Goal: Information Seeking & Learning: Learn about a topic

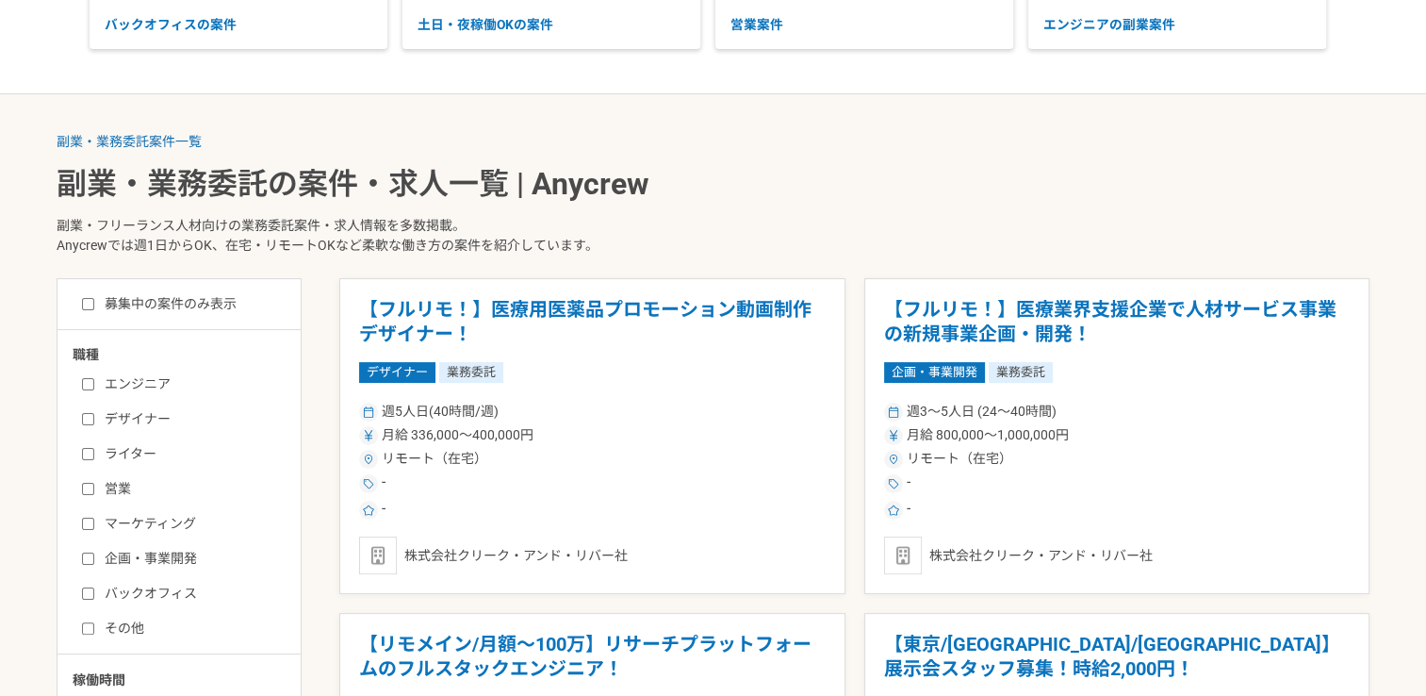
scroll to position [283, 0]
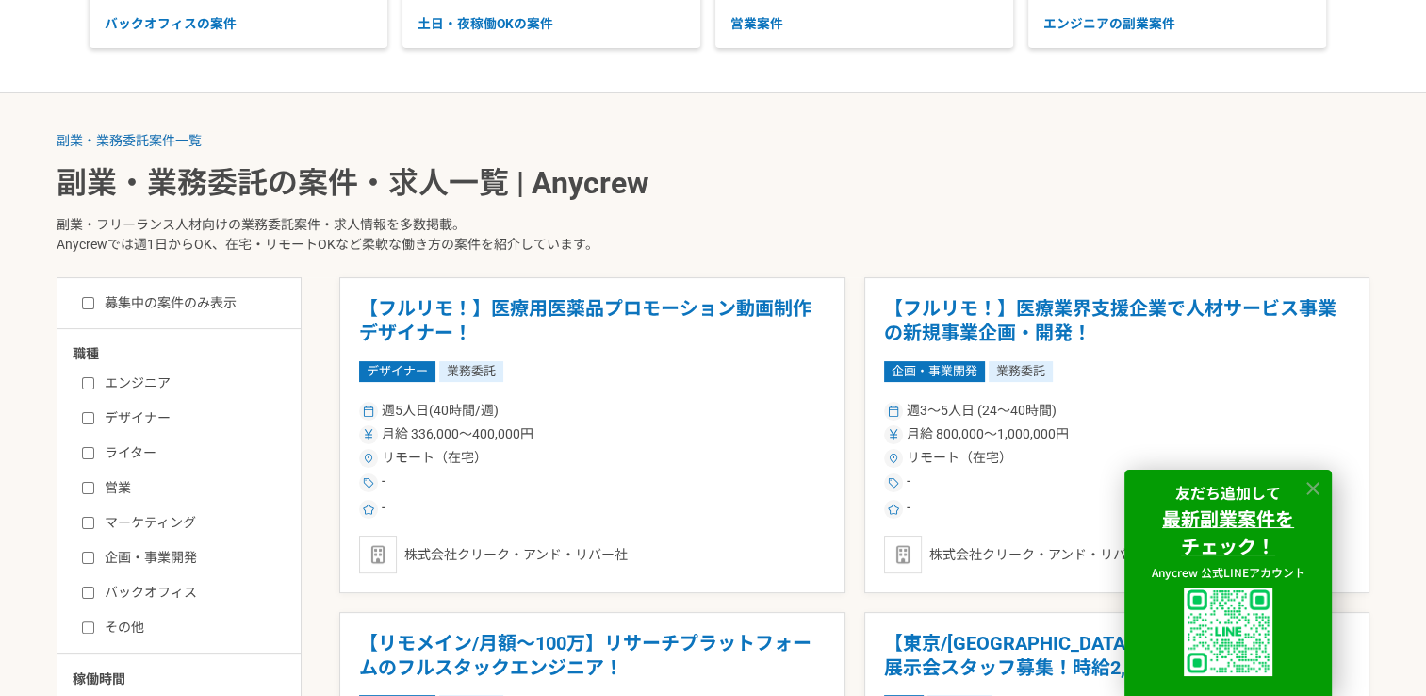
click at [1309, 486] on icon at bounding box center [1313, 489] width 22 height 22
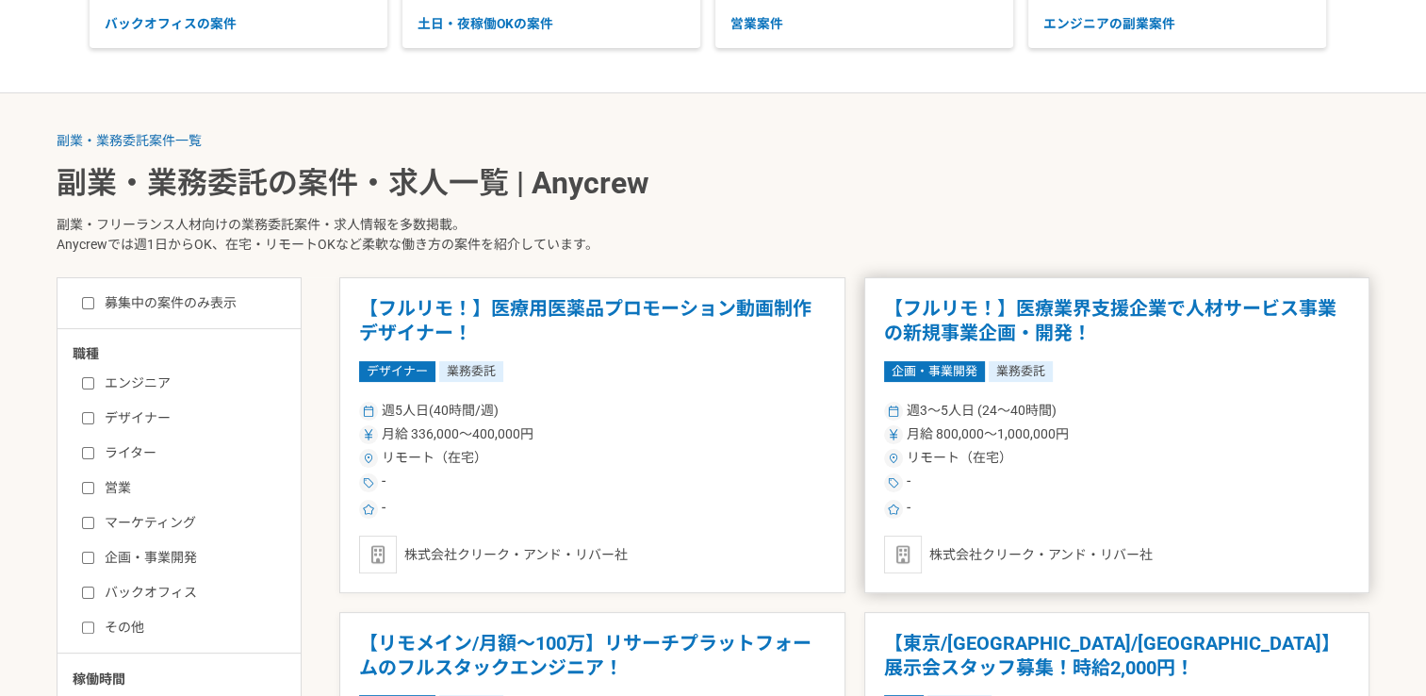
click at [1079, 308] on h1 "【フルリモ！】医療業界支援企業で人材サービス事業の新規事業企画・開発！" at bounding box center [1117, 321] width 467 height 48
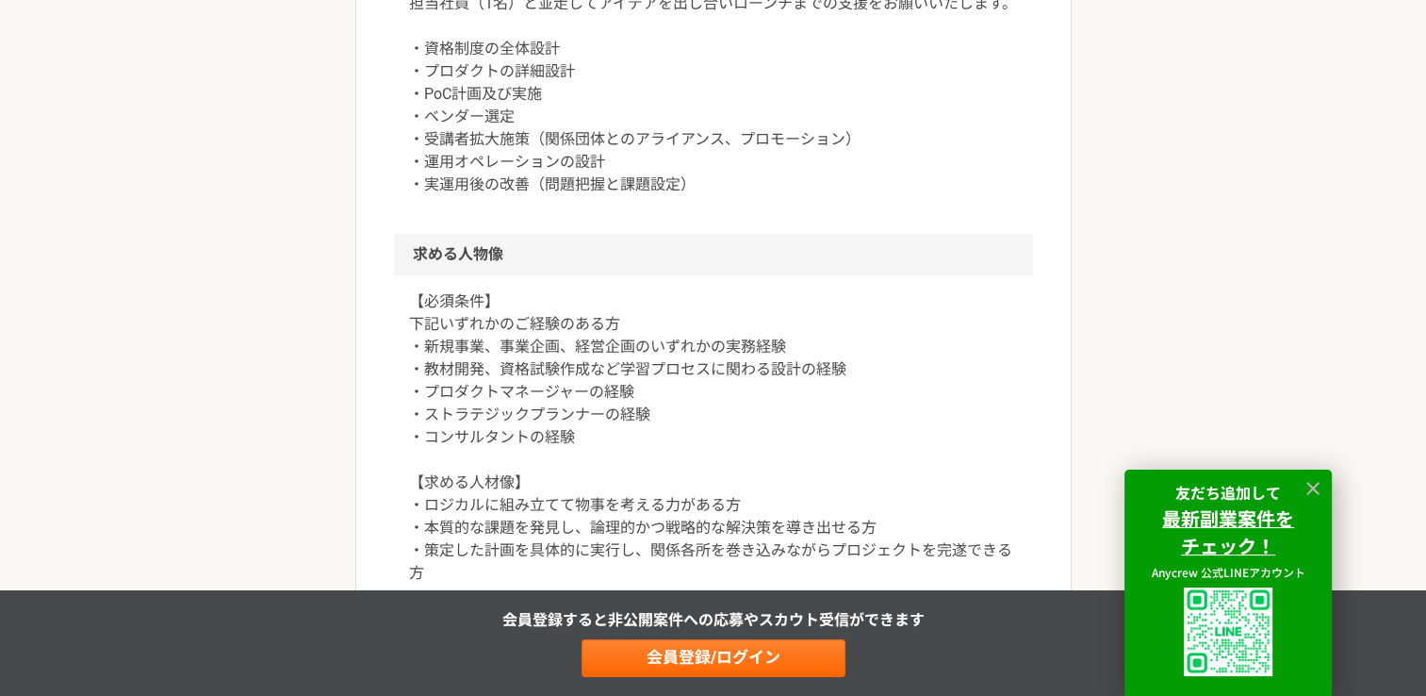
scroll to position [1037, 0]
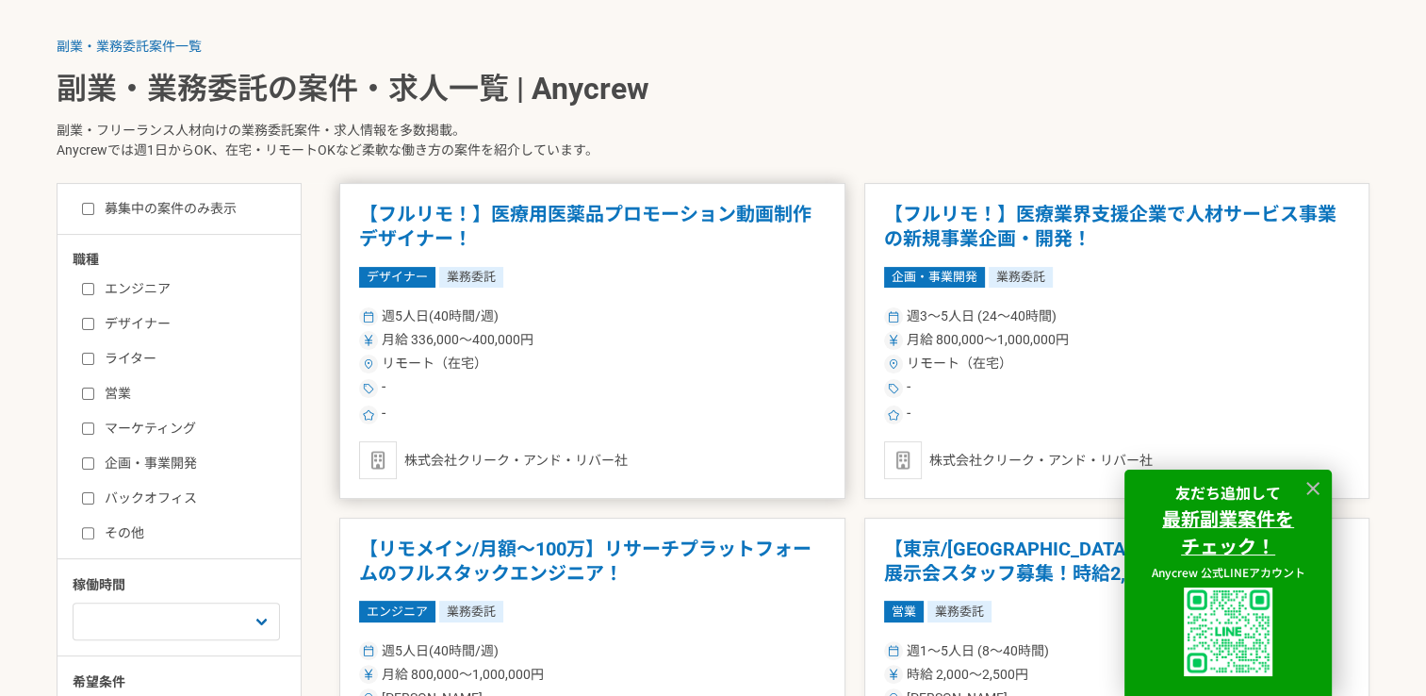
scroll to position [660, 0]
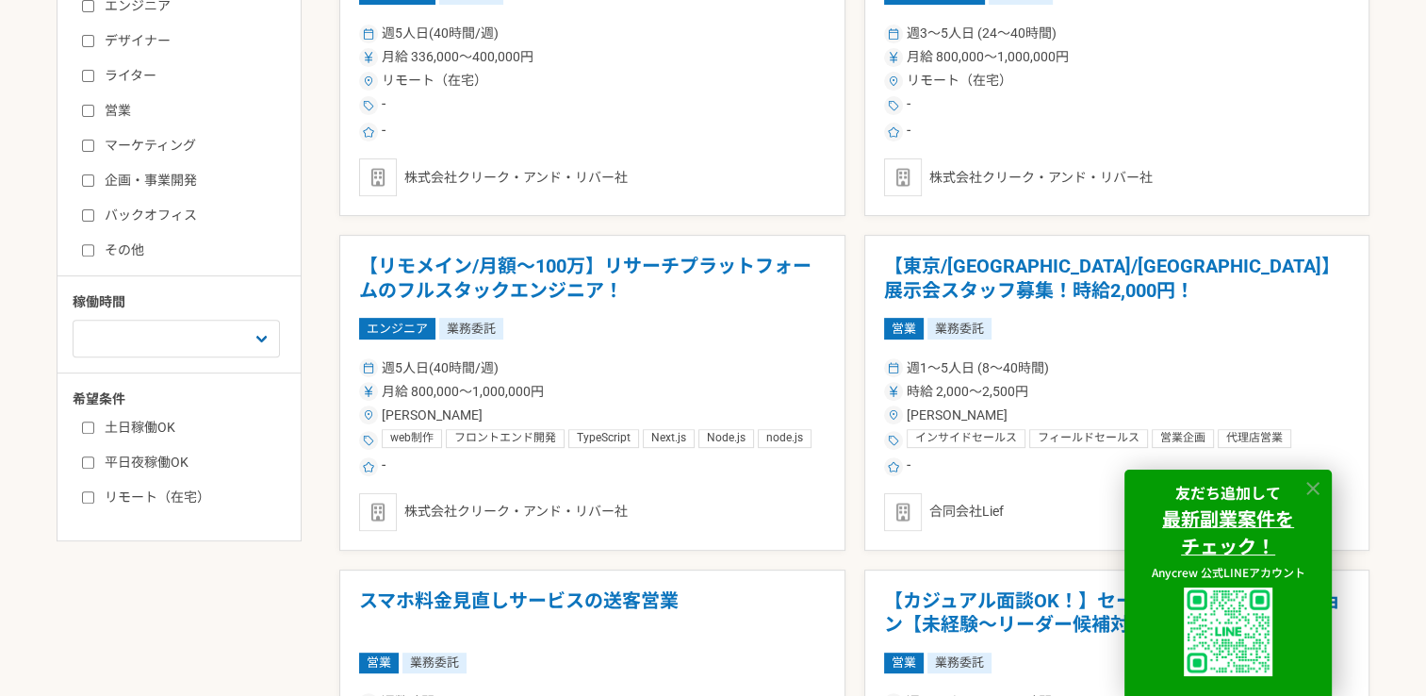
click at [1312, 492] on icon at bounding box center [1313, 489] width 22 height 22
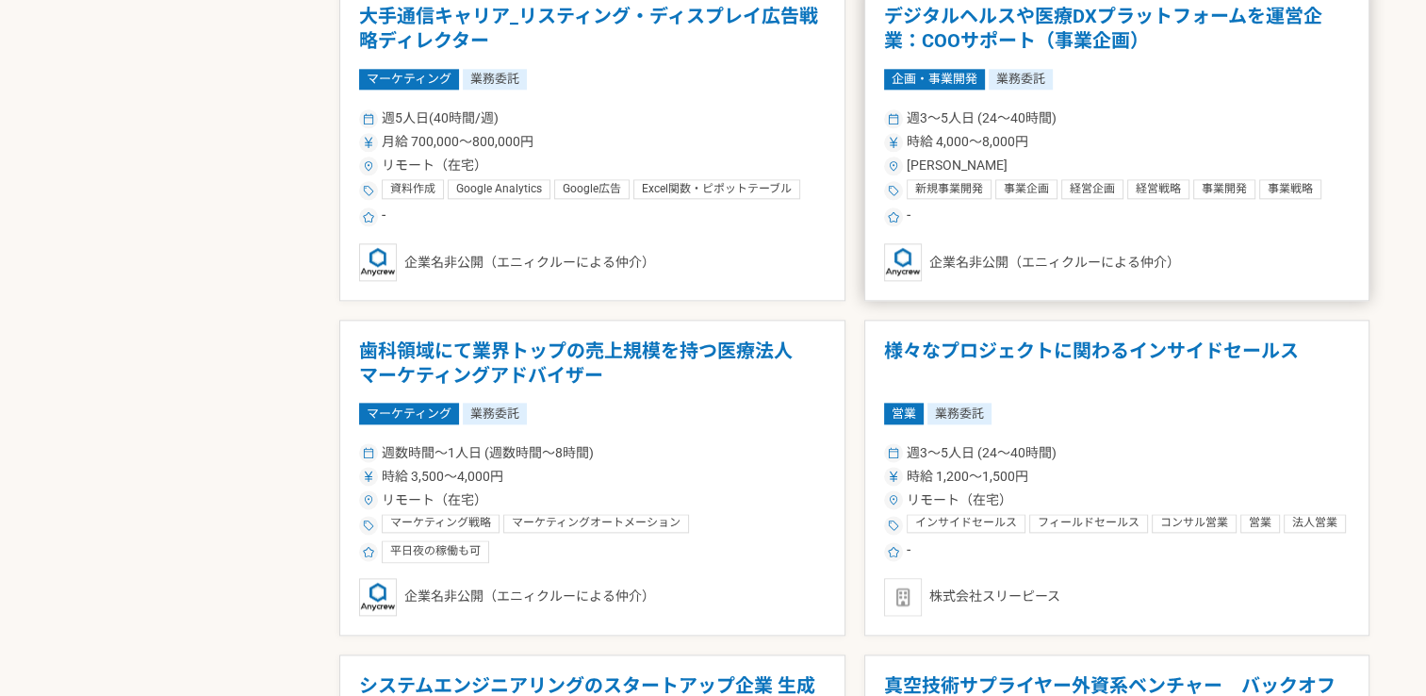
scroll to position [2356, 0]
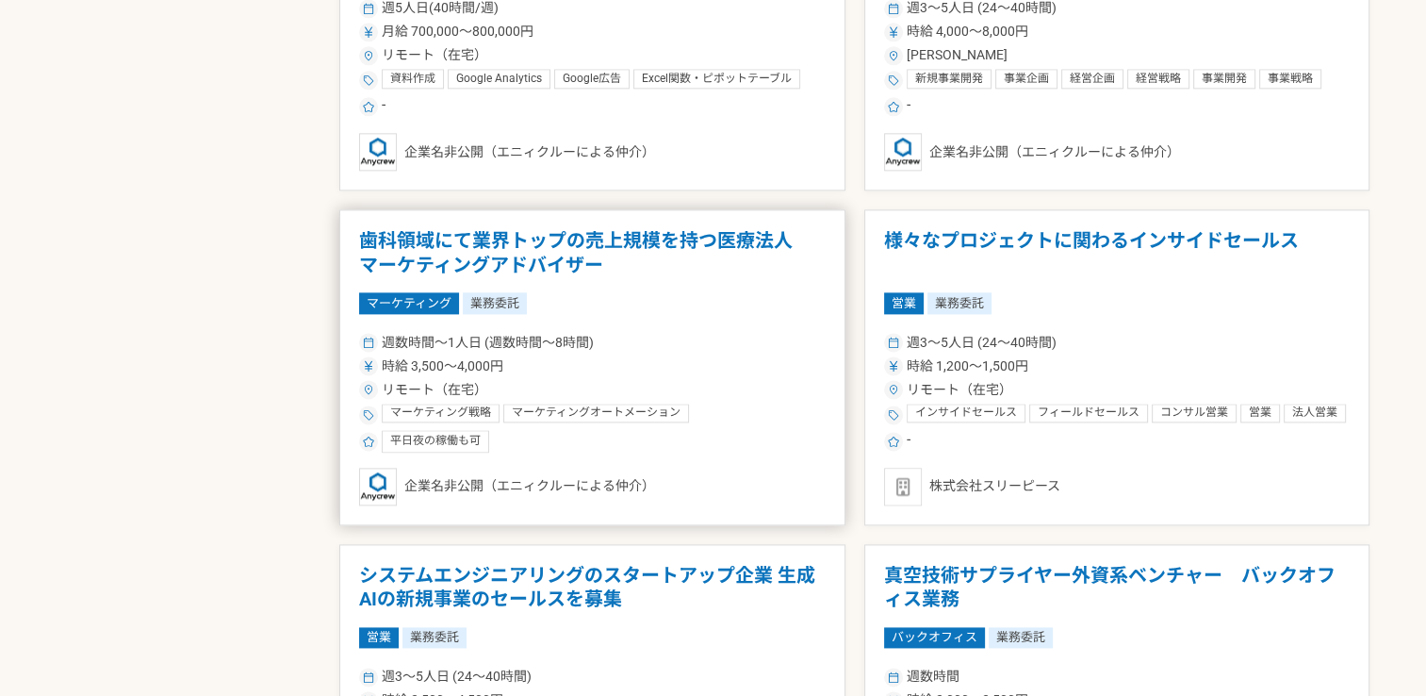
click at [709, 243] on h1 "歯科領域にて業界トップの売上規模を持つ医療法人　マーケティングアドバイザー" at bounding box center [592, 253] width 467 height 48
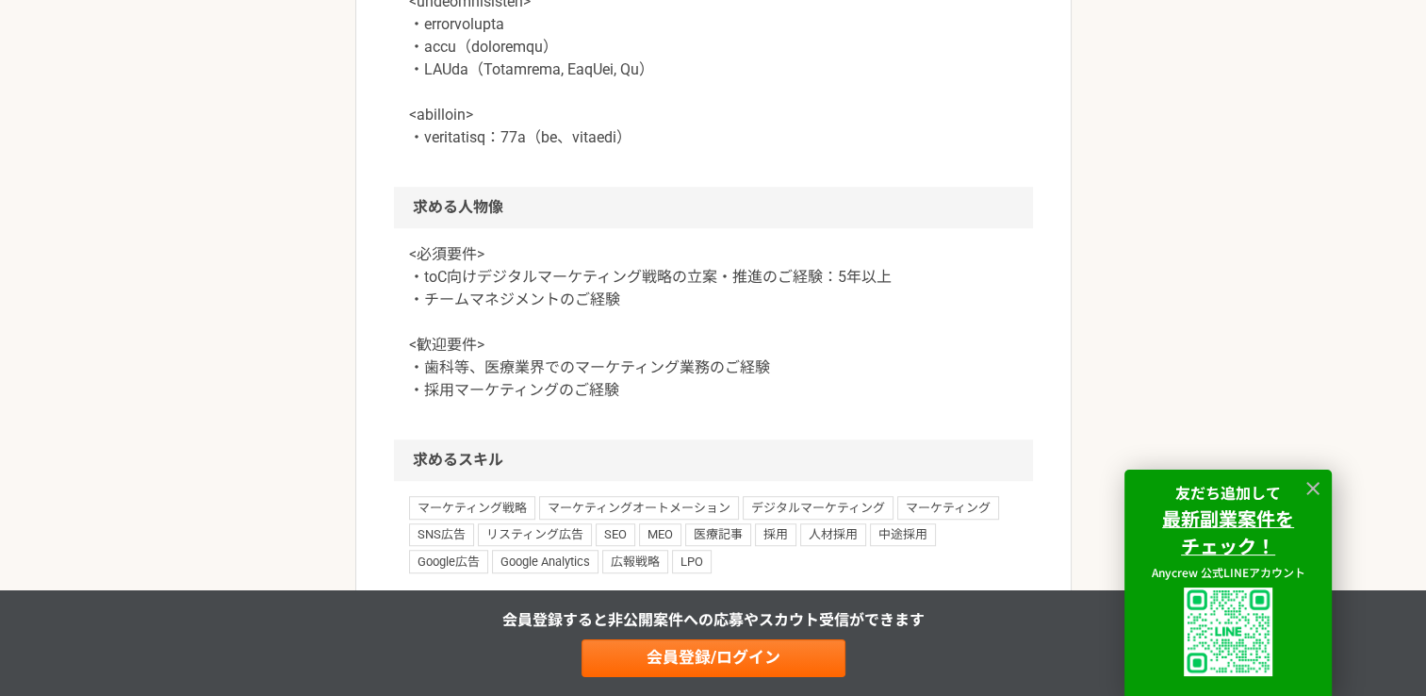
scroll to position [1225, 0]
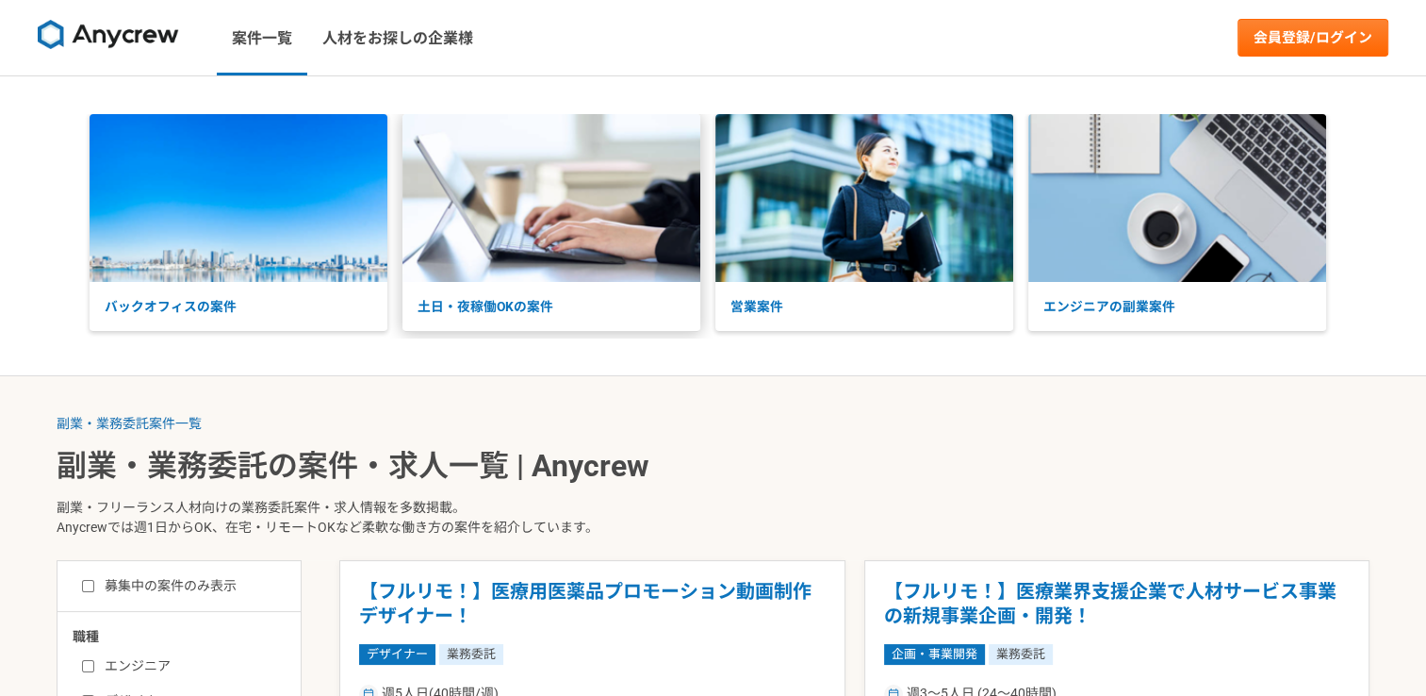
scroll to position [188, 0]
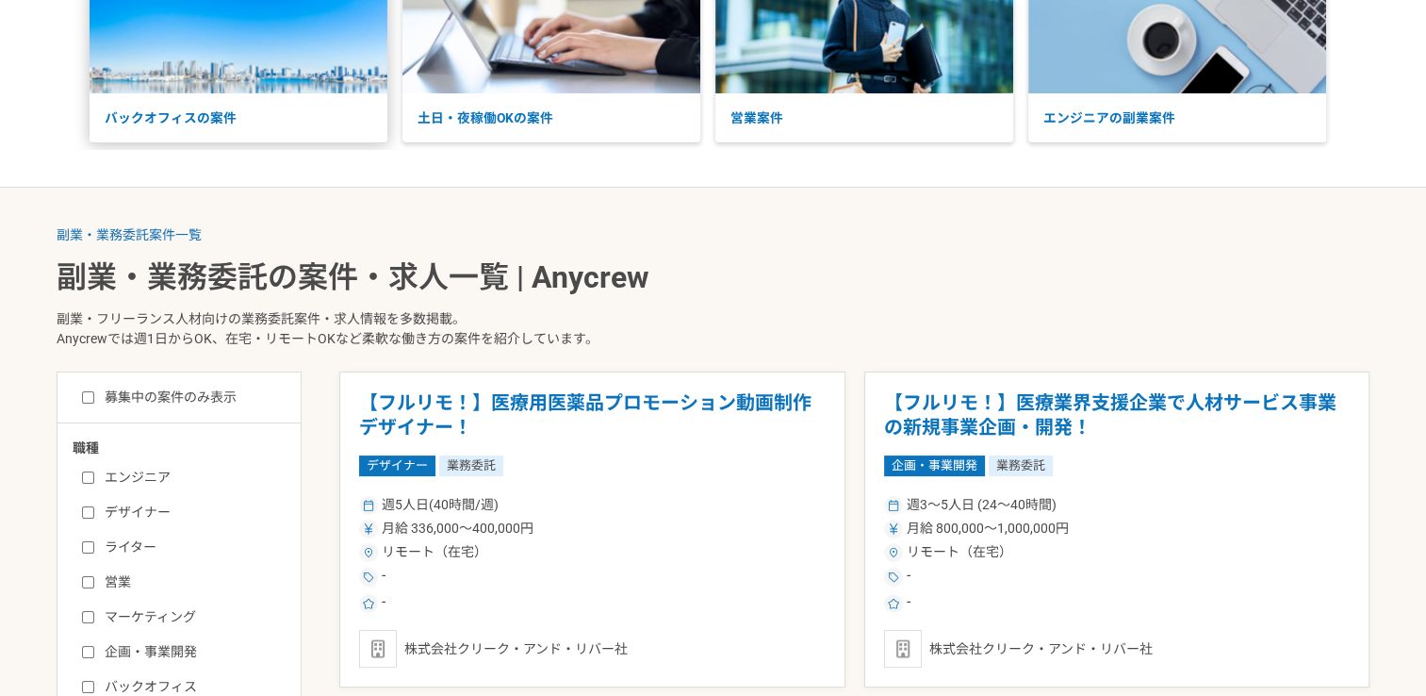
click at [206, 124] on p "バックオフィスの案件" at bounding box center [239, 118] width 298 height 50
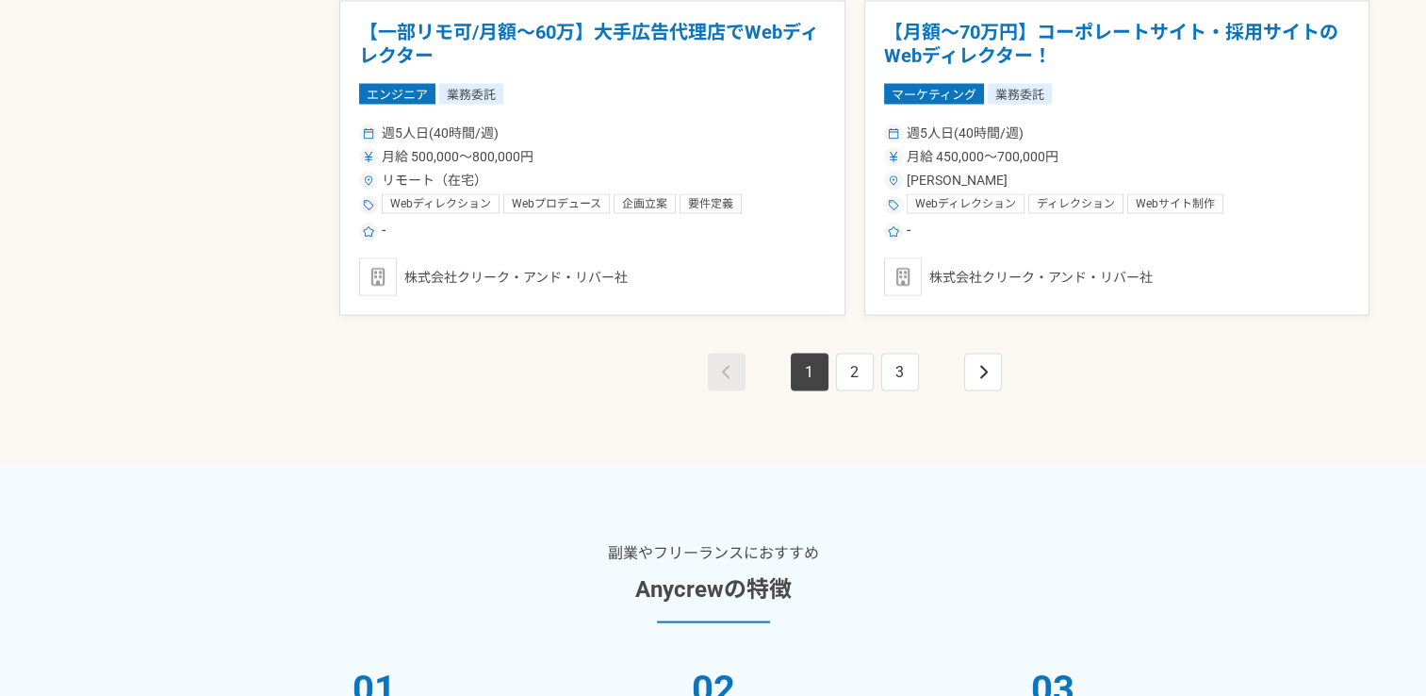
scroll to position [3581, 0]
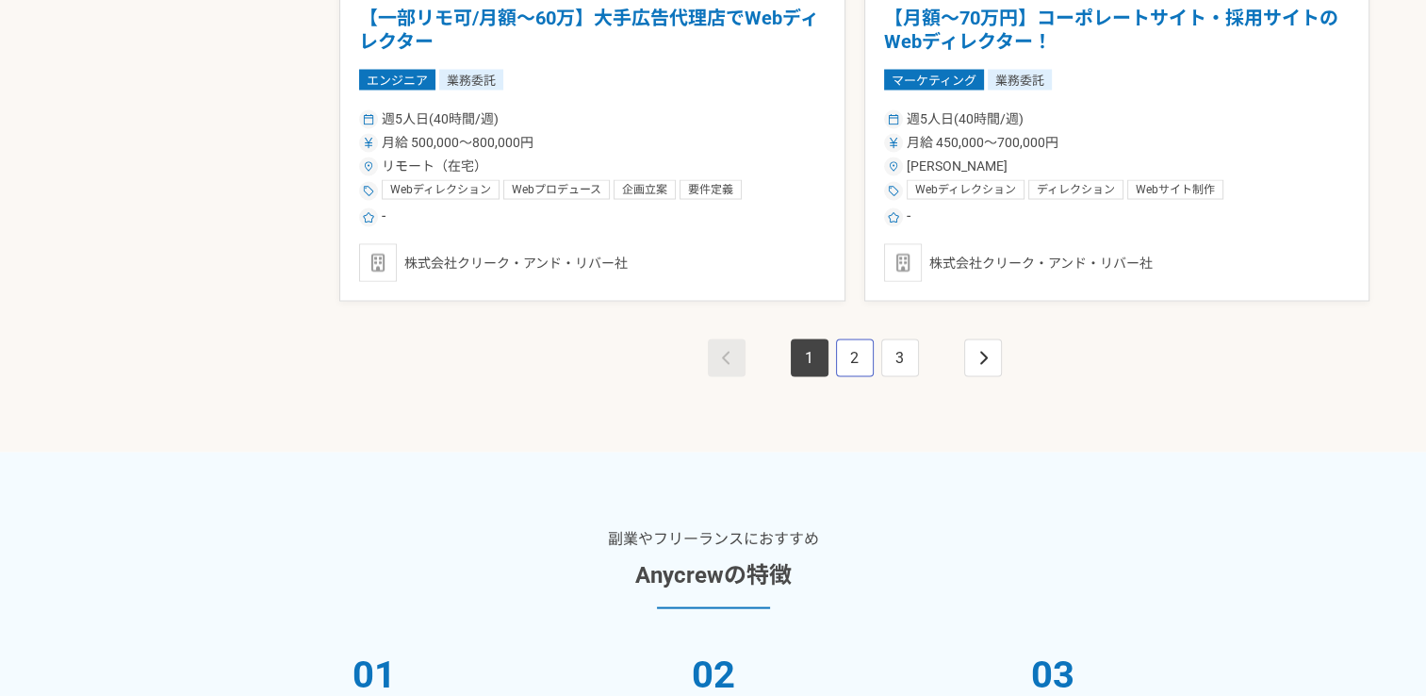
click at [848, 354] on link "2" at bounding box center [855, 358] width 38 height 38
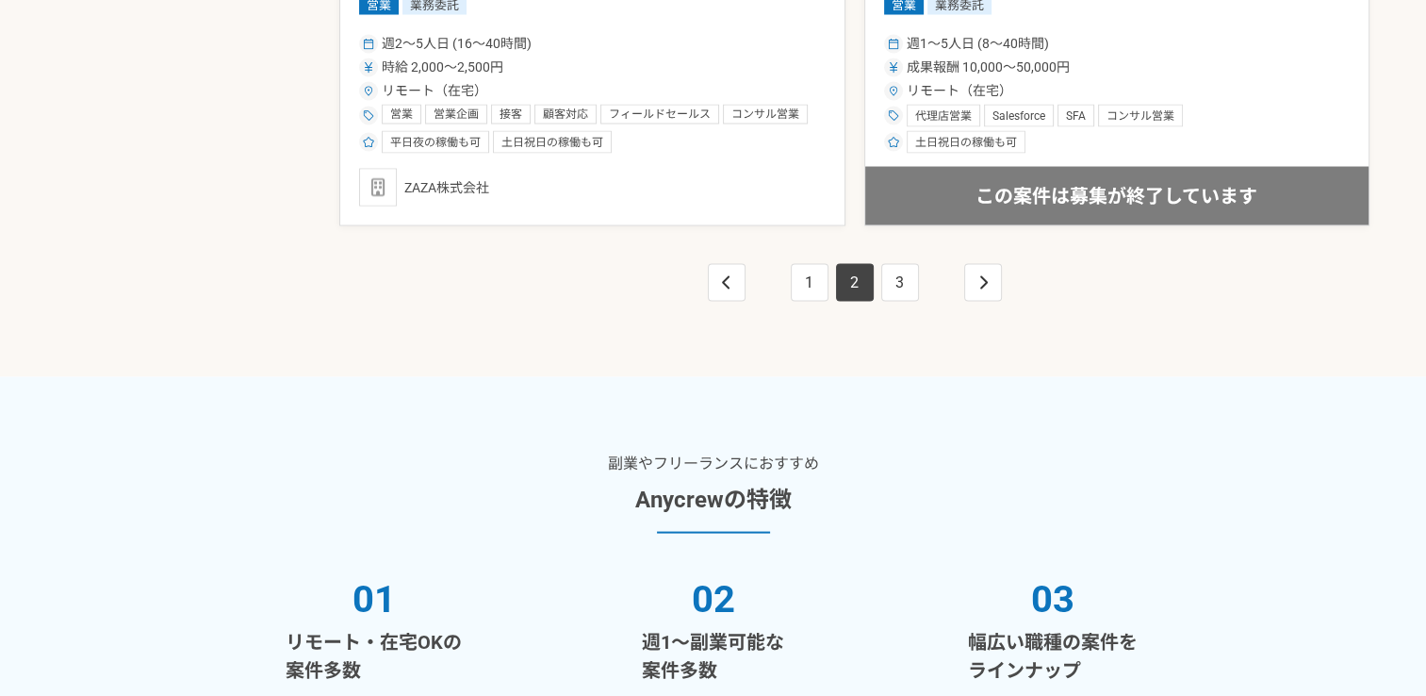
scroll to position [3770, 0]
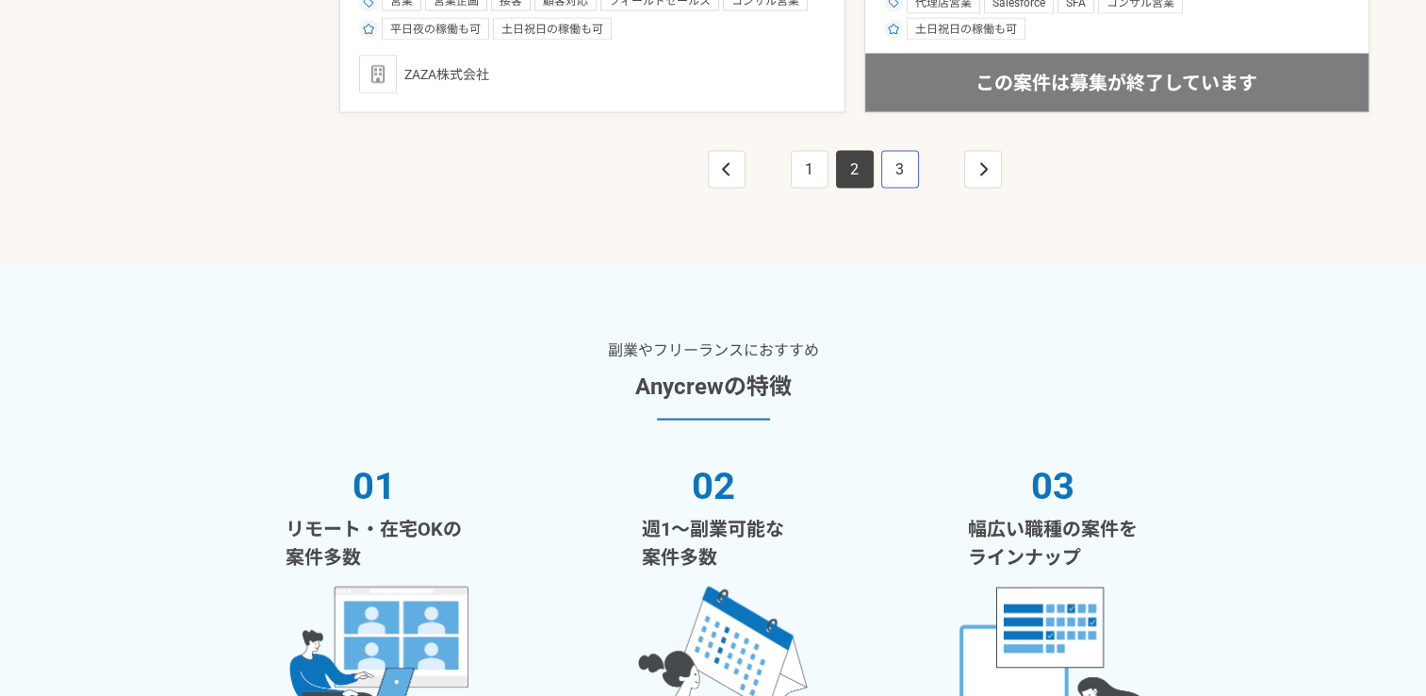
click at [890, 179] on link "3" at bounding box center [900, 170] width 38 height 38
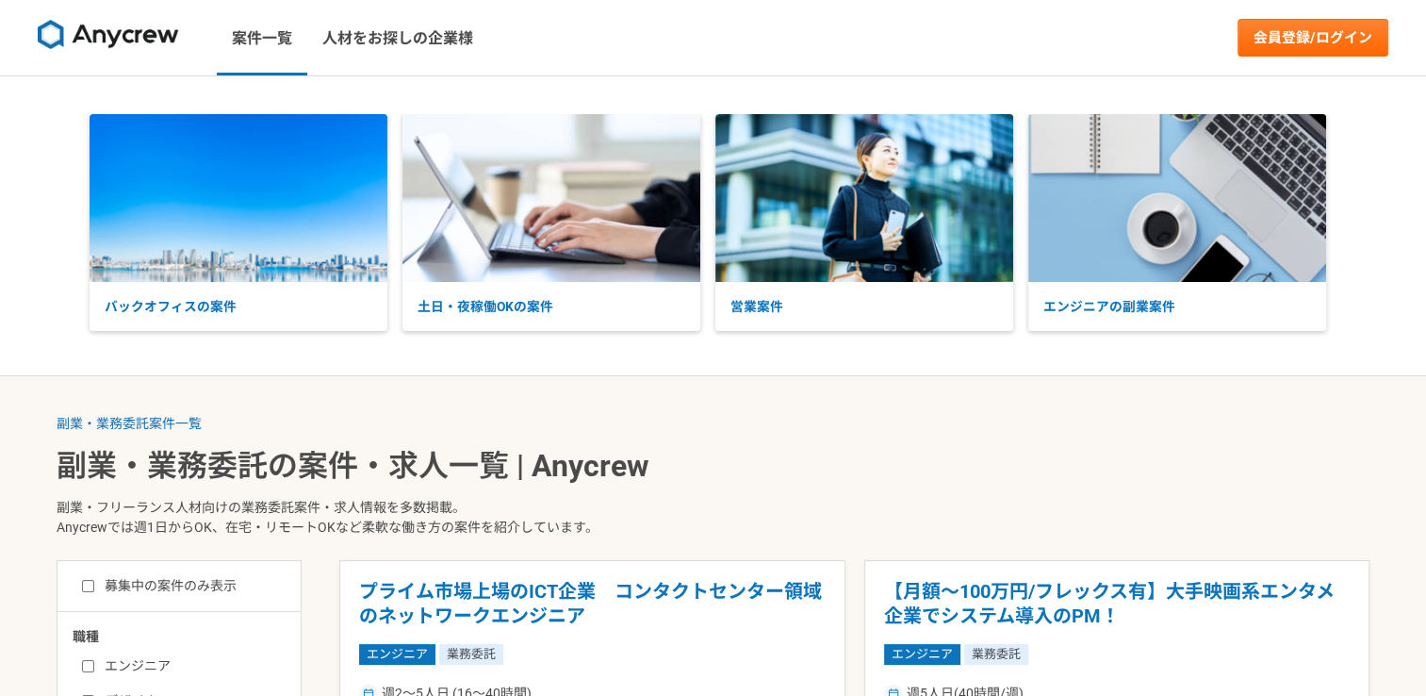
scroll to position [377, 0]
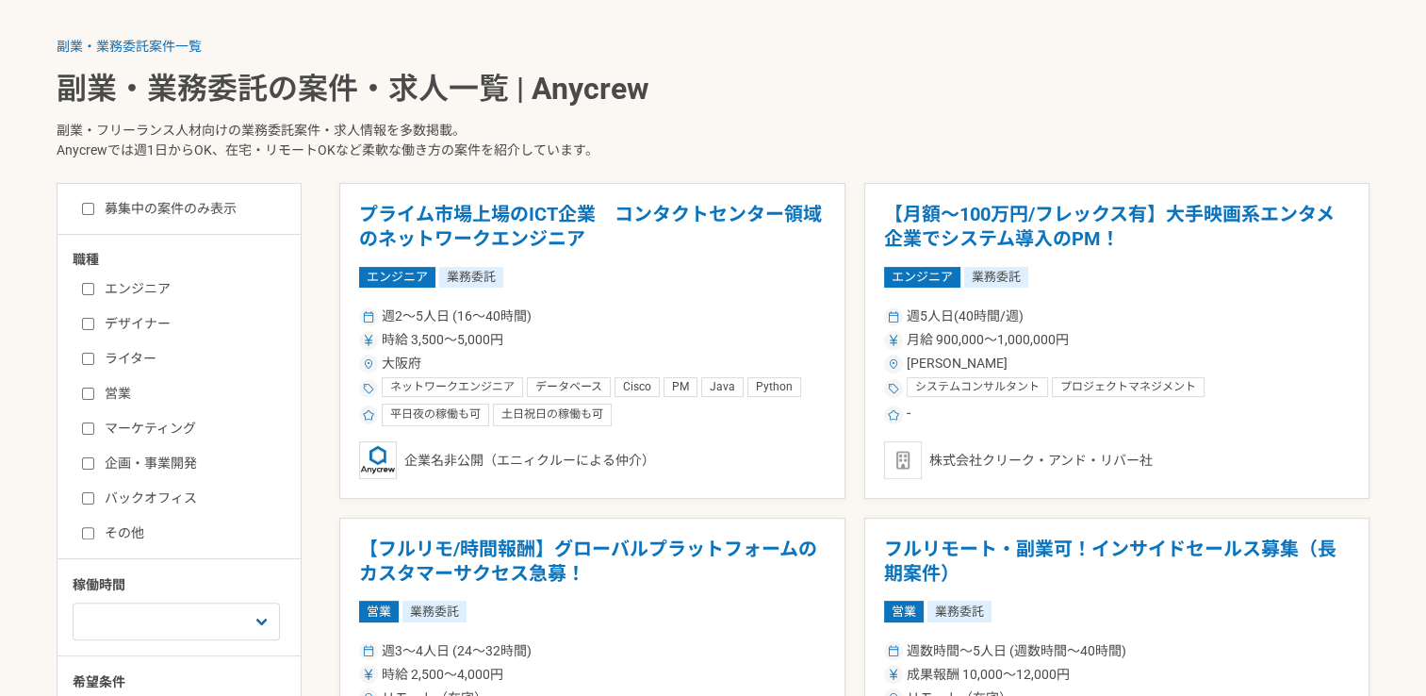
click at [159, 419] on label "マーケティング" at bounding box center [190, 428] width 217 height 20
click at [94, 422] on input "マーケティング" at bounding box center [88, 428] width 12 height 12
checkbox input "true"
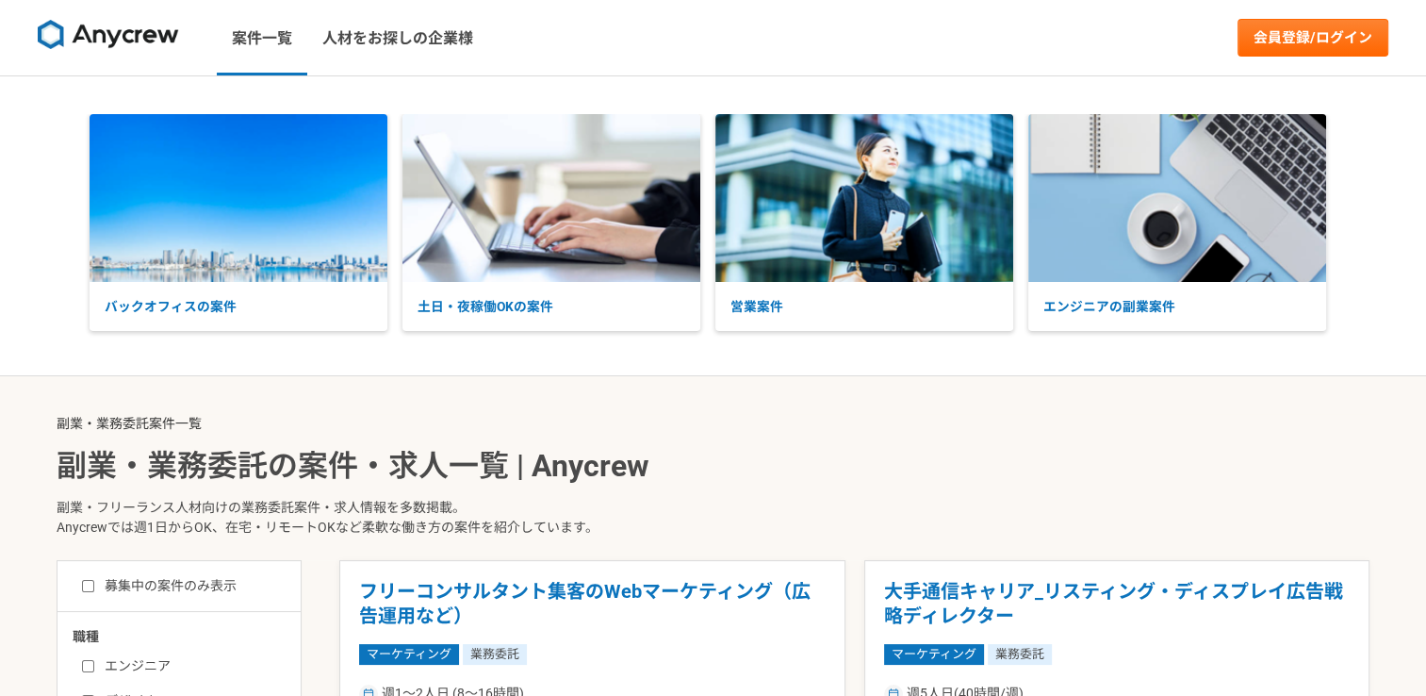
scroll to position [377, 0]
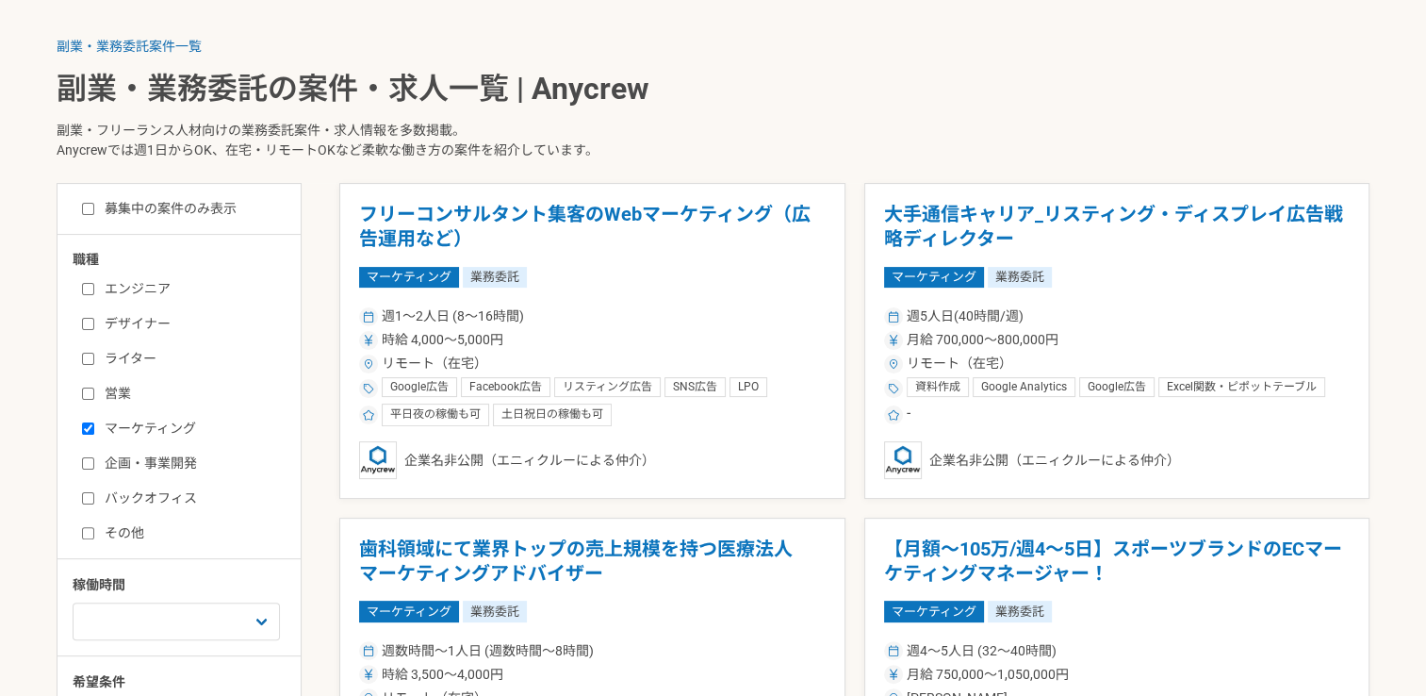
click at [115, 366] on label "ライター" at bounding box center [190, 359] width 217 height 20
click at [94, 365] on input "ライター" at bounding box center [88, 358] width 12 height 12
checkbox input "true"
click at [89, 428] on input "マーケティング" at bounding box center [88, 428] width 12 height 12
checkbox input "false"
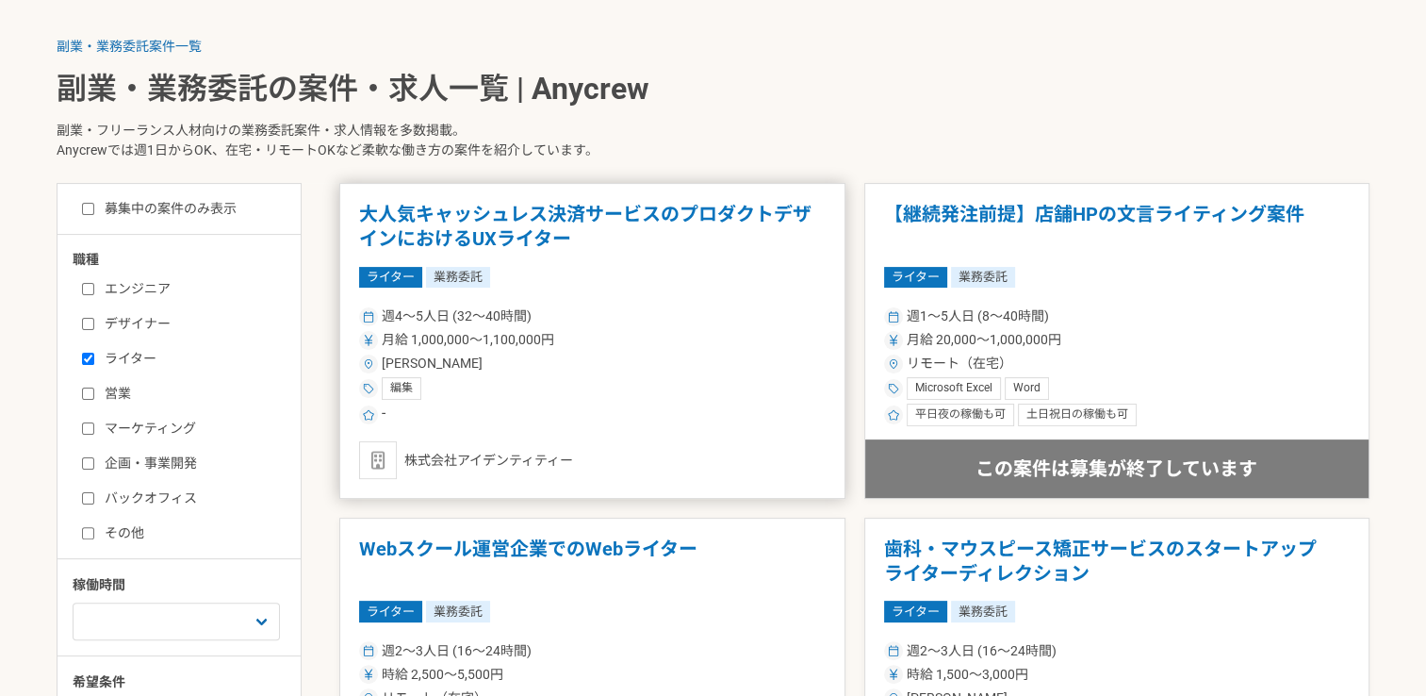
click at [614, 219] on h1 "大人気キャッシュレス決済サービスのプロダクトデザインにおけるUXライター" at bounding box center [592, 227] width 467 height 48
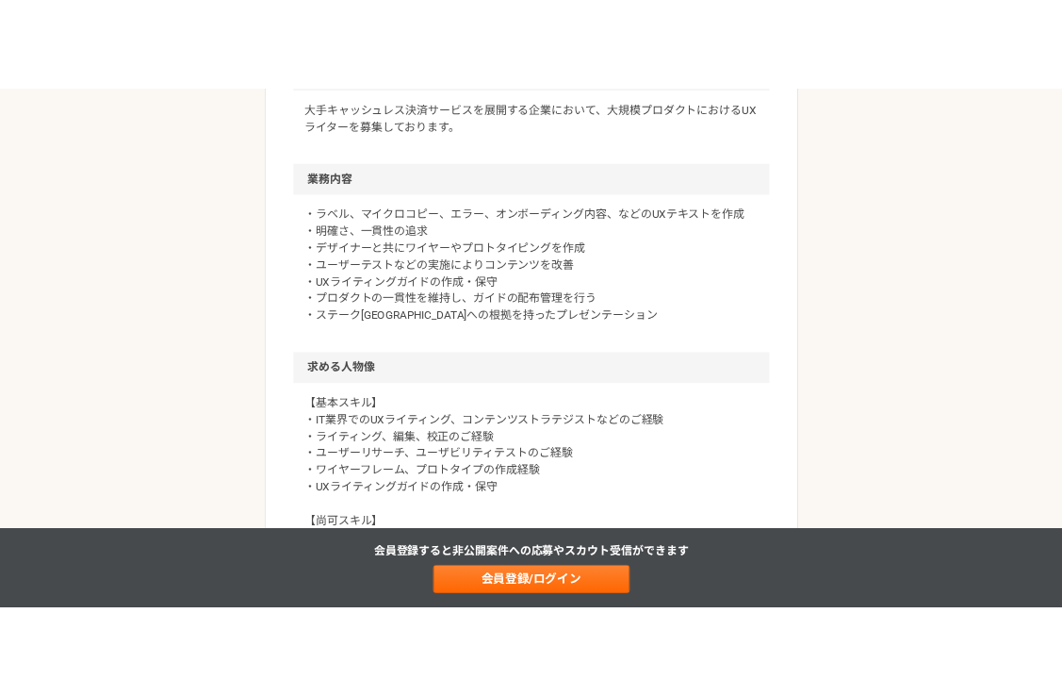
scroll to position [660, 0]
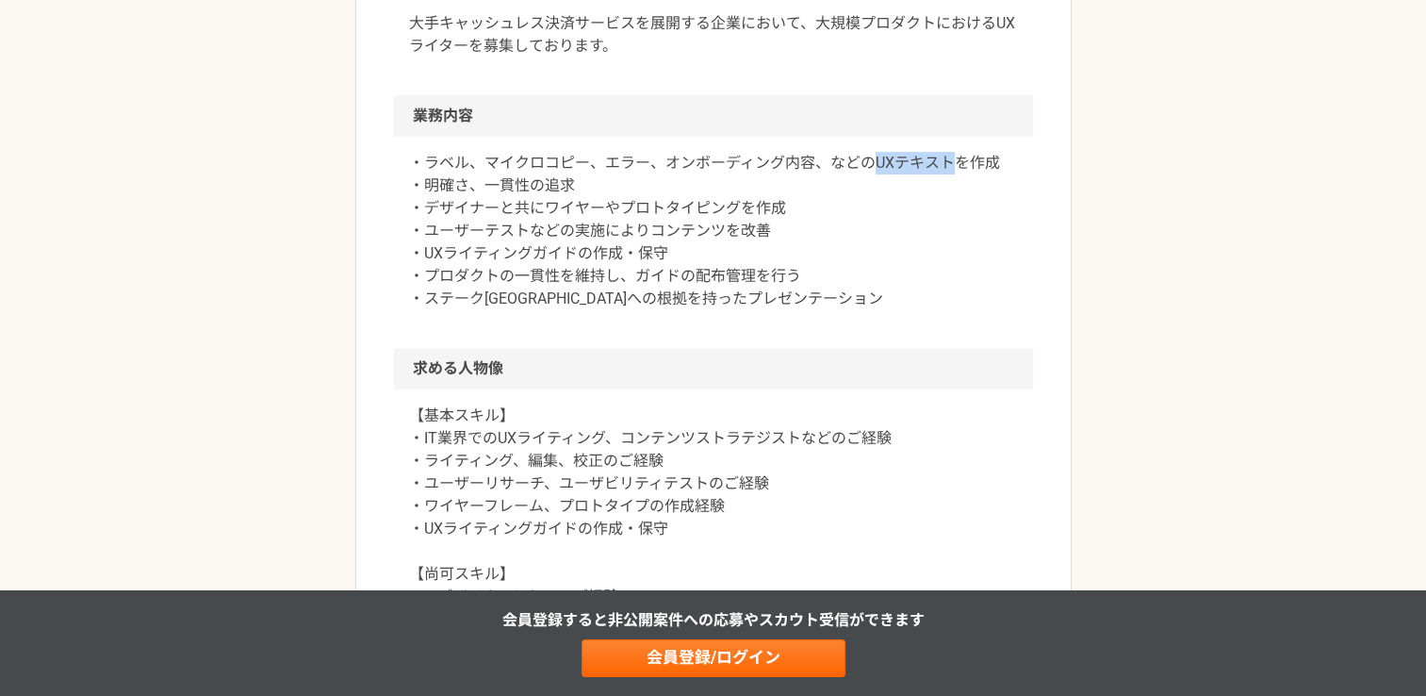
drag, startPoint x: 876, startPoint y: 161, endPoint x: 952, endPoint y: 164, distance: 75.4
click at [952, 164] on p "・ラベル、マイクロコピー、エラー、オンボーディング内容、などのUXテキストを作成 ・明確さ、一貫性の追求 ・デザイナーと共にワイヤーやプロトタイピングを作成 …" at bounding box center [713, 231] width 609 height 158
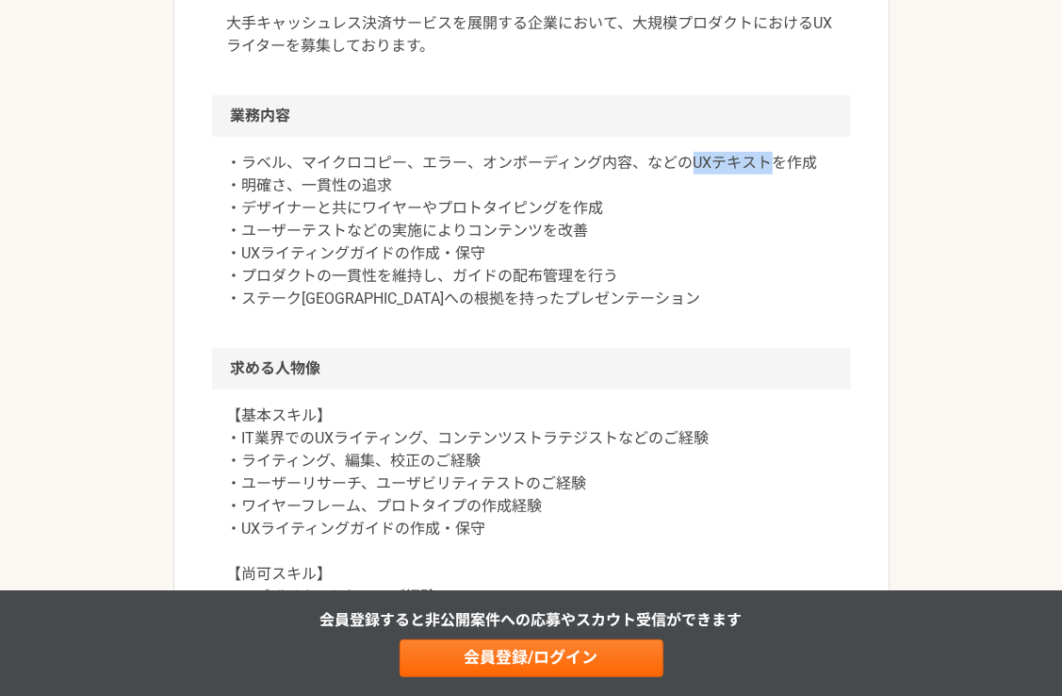
click at [744, 168] on p "・ラベル、マイクロコピー、エラー、オンボーディング内容、などのUXテキストを作成 ・明確さ、一貫性の追求 ・デザイナーと共にワイヤーやプロトタイピングを作成 …" at bounding box center [531, 231] width 609 height 158
drag, startPoint x: 695, startPoint y: 163, endPoint x: 765, endPoint y: 161, distance: 70.7
click at [765, 161] on p "・ラベル、マイクロコピー、エラー、オンボーディング内容、などのUXテキストを作成 ・明確さ、一貫性の追求 ・デザイナーと共にワイヤーやプロトタイピングを作成 …" at bounding box center [531, 231] width 609 height 158
copy p "UXテキスト"
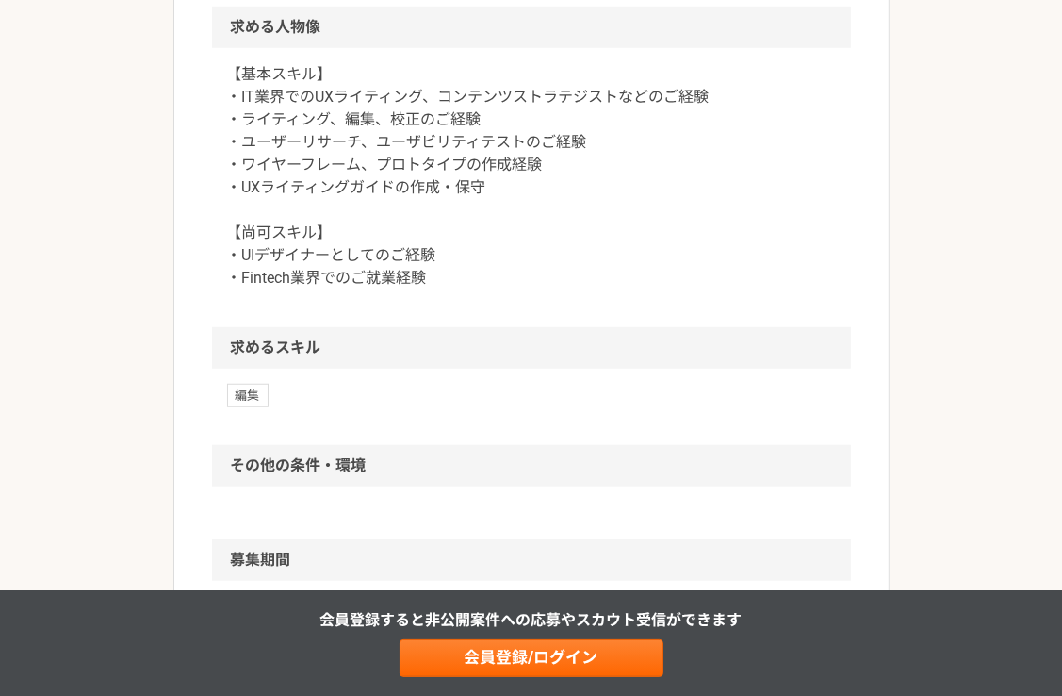
scroll to position [848, 0]
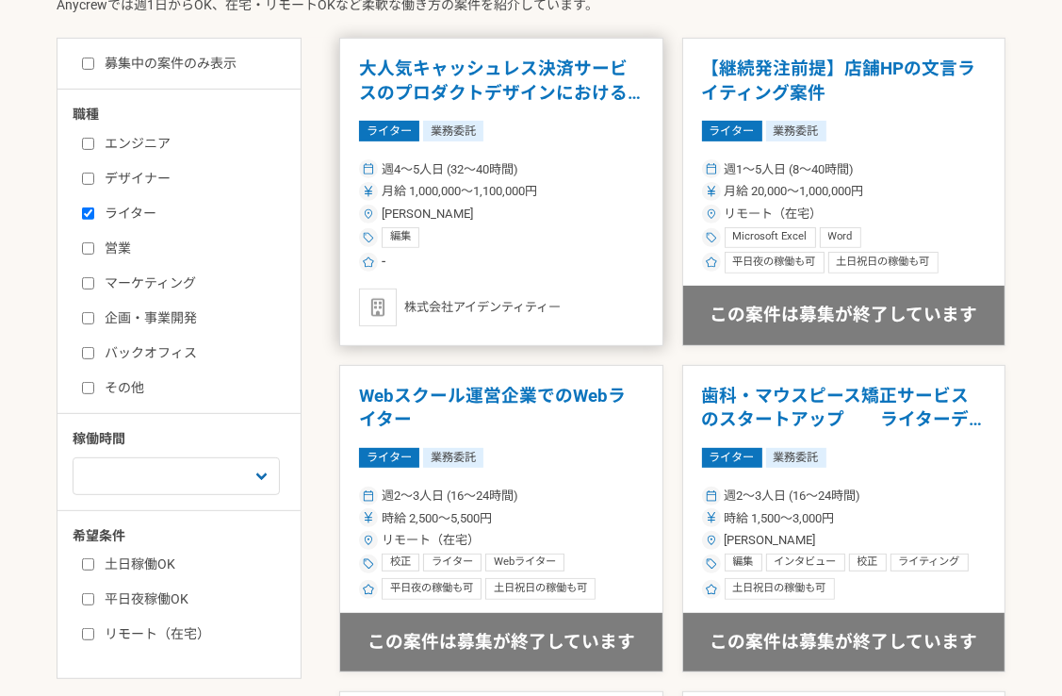
scroll to position [565, 0]
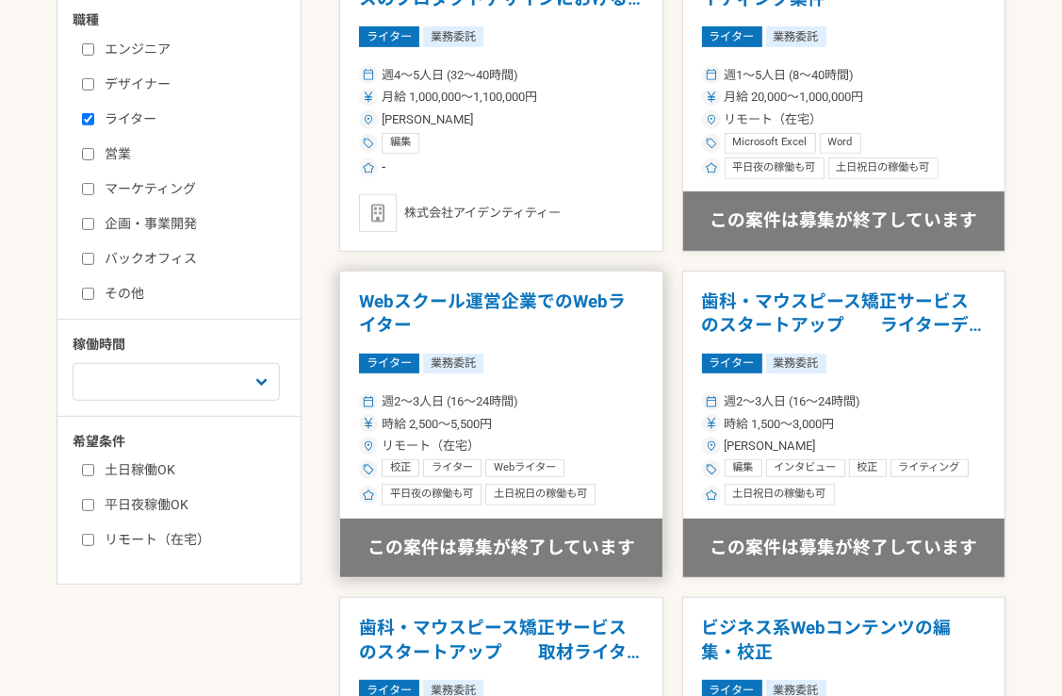
click at [565, 303] on h1 "Webスクール運営企業でのWebライター" at bounding box center [501, 314] width 285 height 48
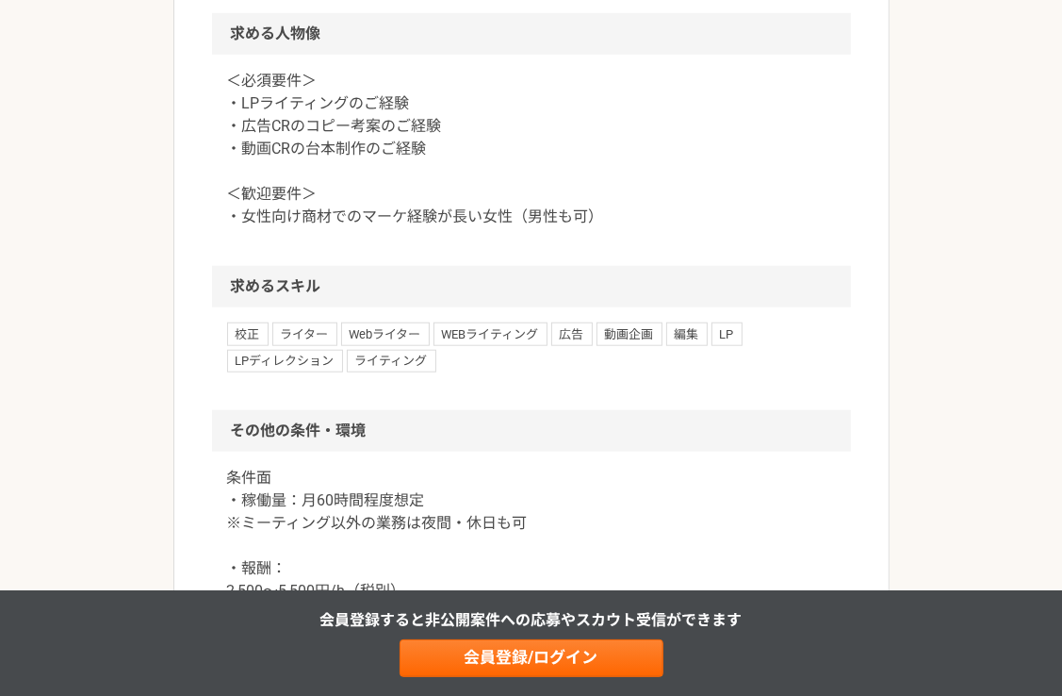
scroll to position [1319, 0]
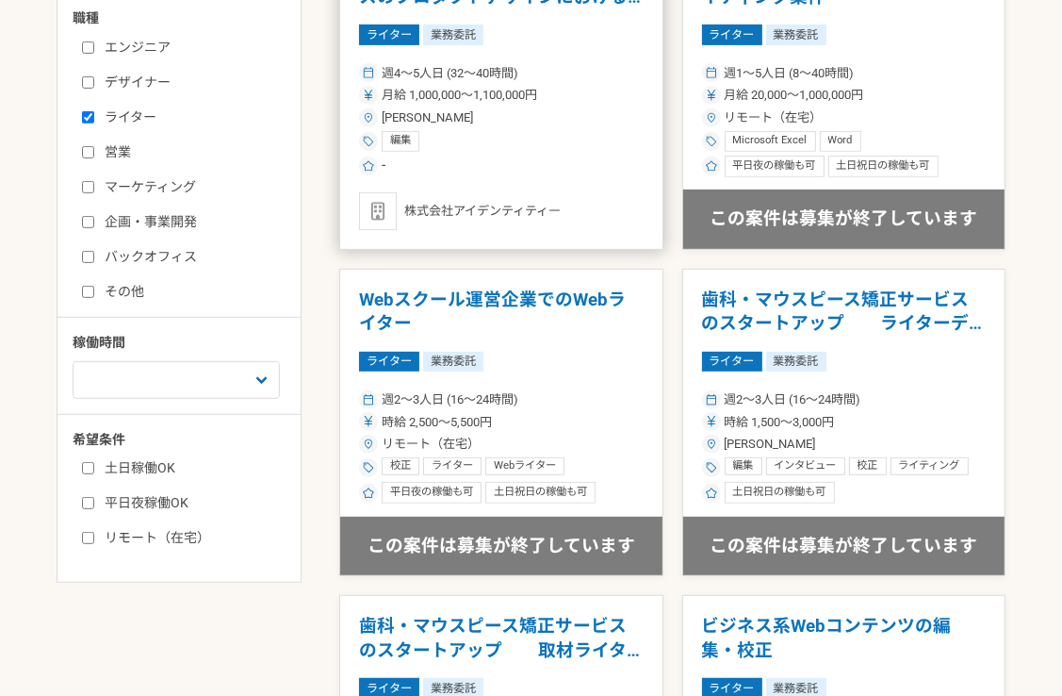
scroll to position [471, 0]
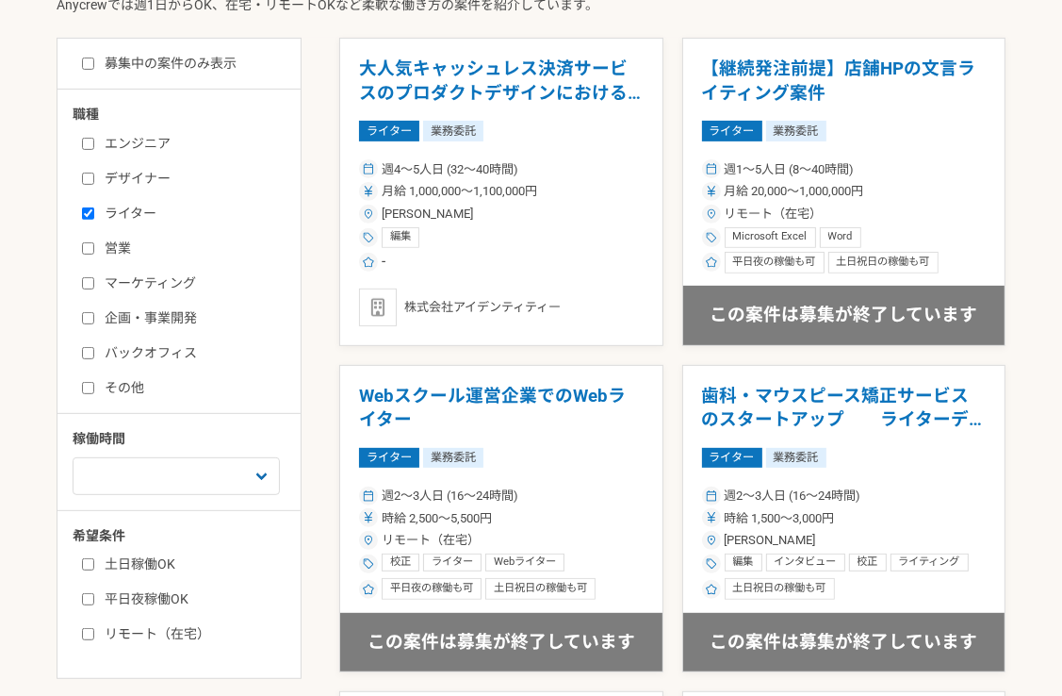
drag, startPoint x: 103, startPoint y: 211, endPoint x: 106, endPoint y: 199, distance: 12.6
click at [103, 210] on label "ライター" at bounding box center [190, 214] width 217 height 20
click at [94, 210] on input "ライター" at bounding box center [88, 213] width 12 height 12
checkbox input "false"
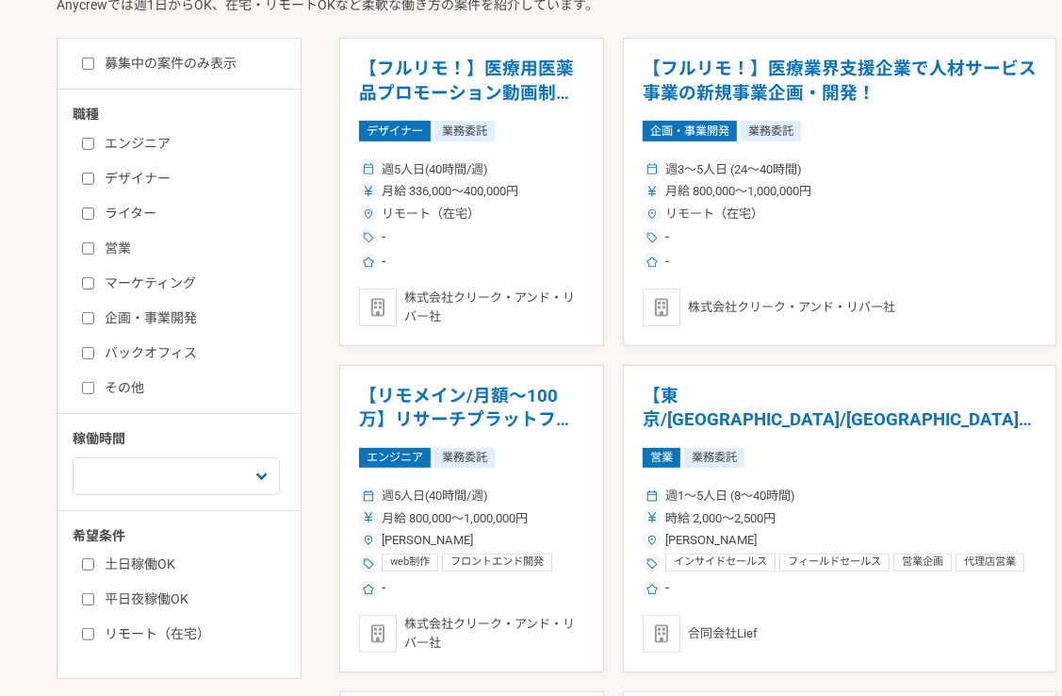
click at [84, 277] on input "マーケティング" at bounding box center [88, 283] width 12 height 12
checkbox input "true"
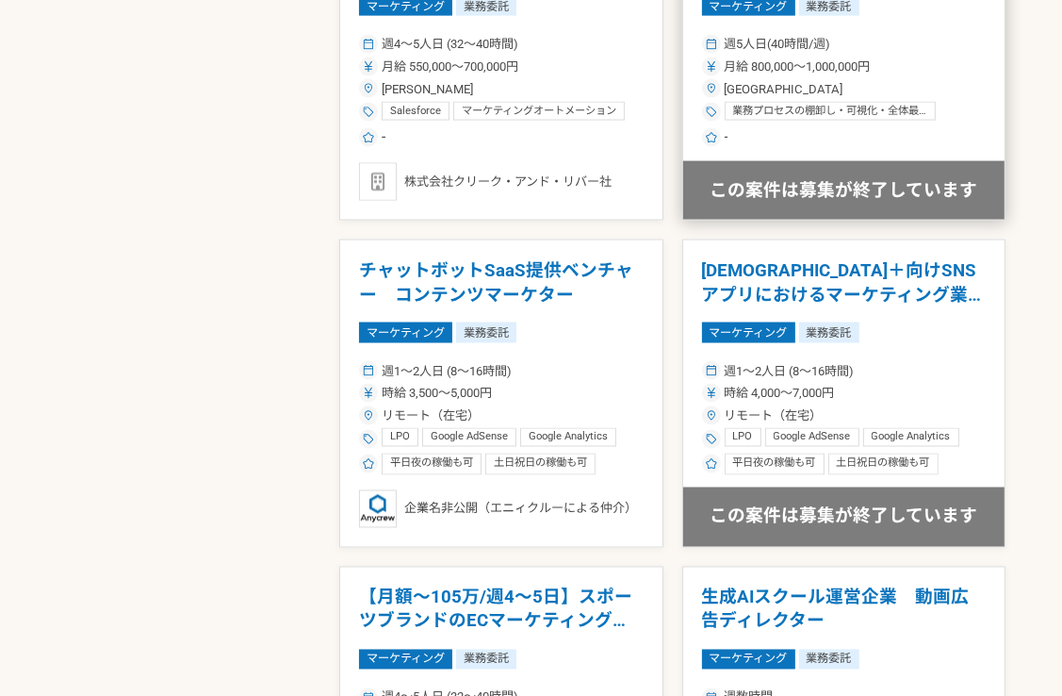
scroll to position [2450, 0]
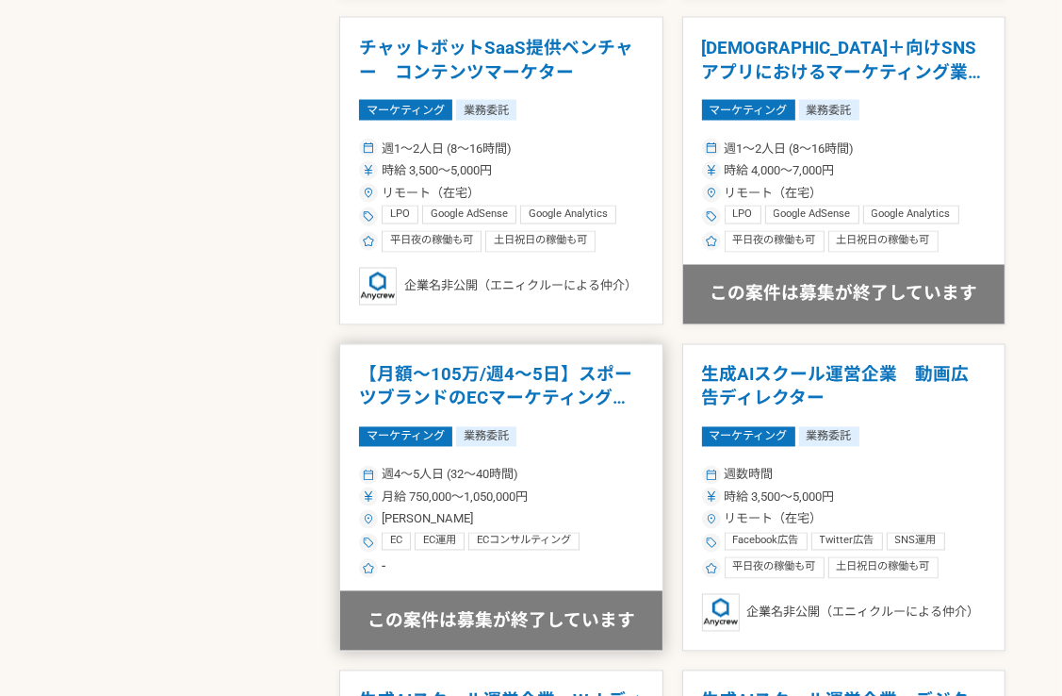
click at [543, 372] on h1 "【月額～105万/週4～5日】スポーツブランドのECマーケティングマネージャー！" at bounding box center [501, 388] width 285 height 48
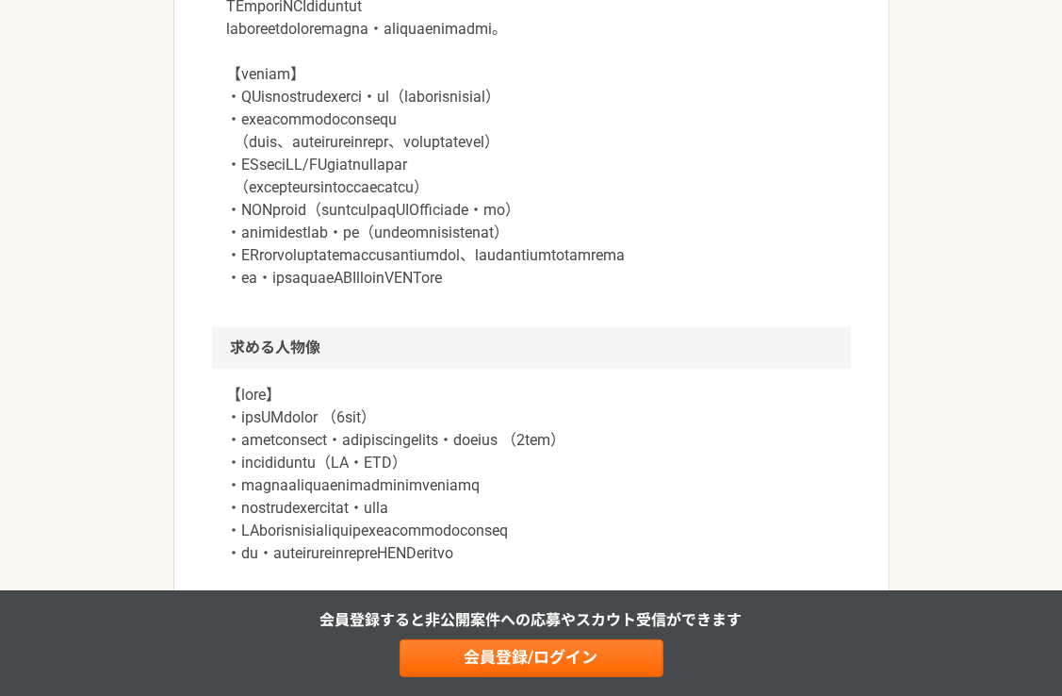
scroll to position [1037, 0]
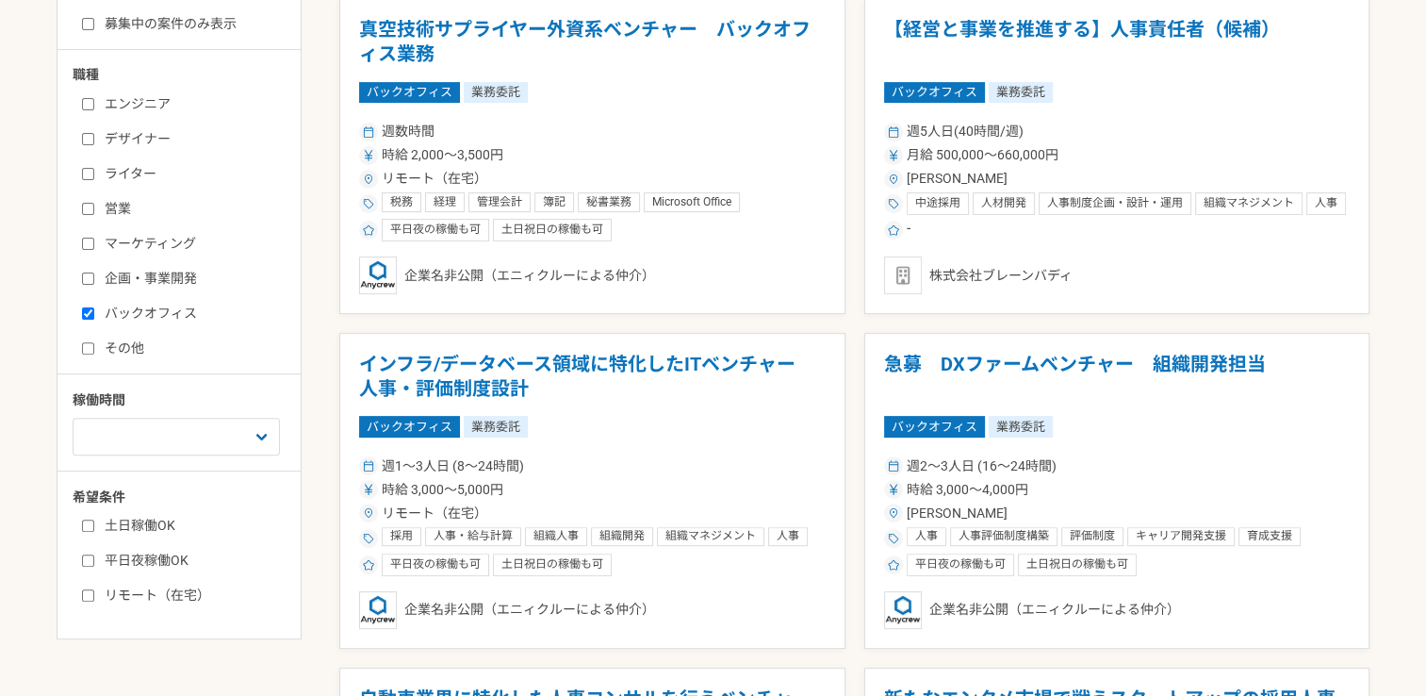
scroll to position [565, 0]
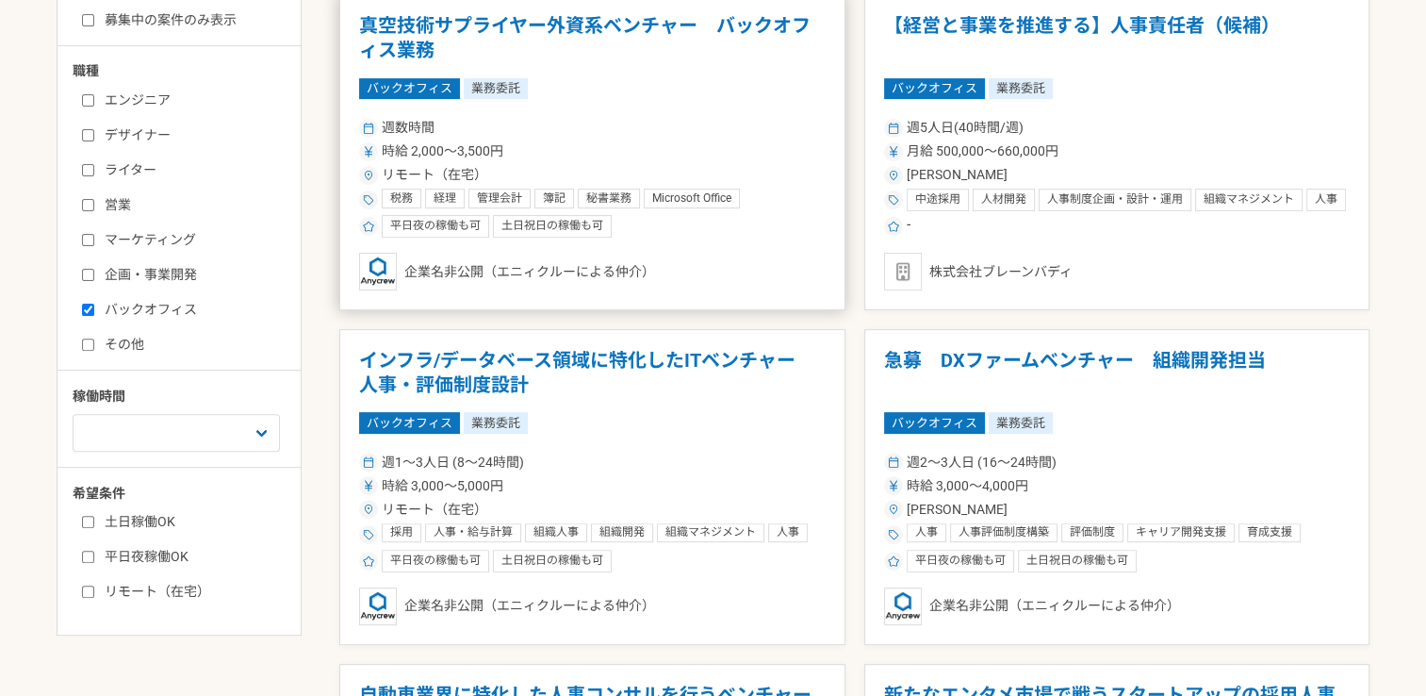
click at [525, 28] on h1 "真空技術サプライヤー外資系ベンチャー　バックオフィス業務" at bounding box center [592, 38] width 467 height 48
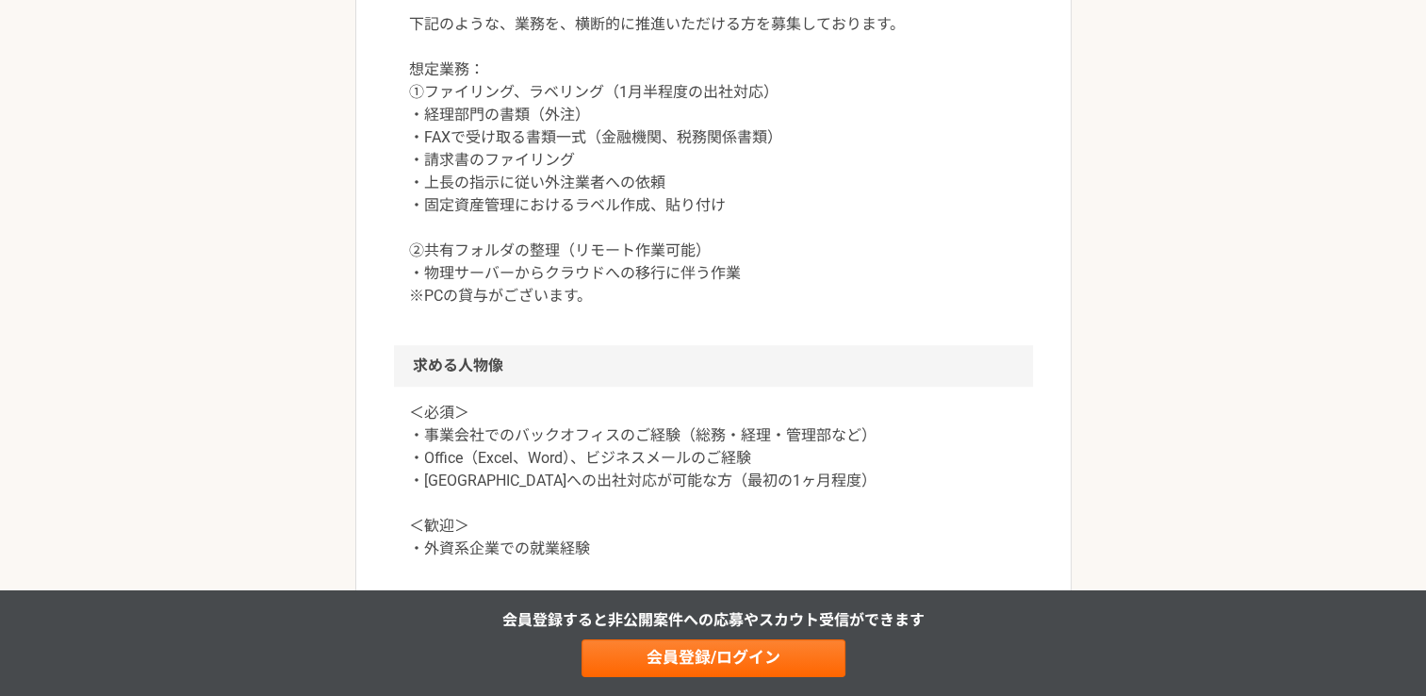
scroll to position [1131, 0]
